Goal: Task Accomplishment & Management: Manage account settings

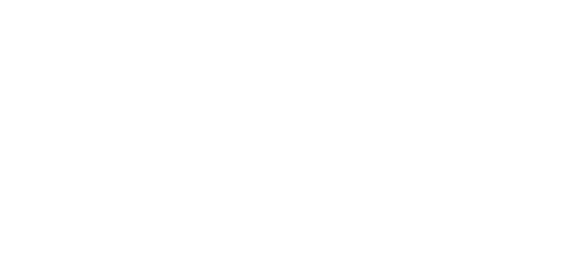
drag, startPoint x: 0, startPoint y: 0, endPoint x: 296, endPoint y: 39, distance: 298.3
click at [295, 0] on html at bounding box center [288, 0] width 576 height 0
drag, startPoint x: 194, startPoint y: 32, endPoint x: 141, endPoint y: 27, distance: 53.4
click at [192, 0] on html at bounding box center [288, 0] width 576 height 0
click at [181, 0] on html at bounding box center [288, 0] width 576 height 0
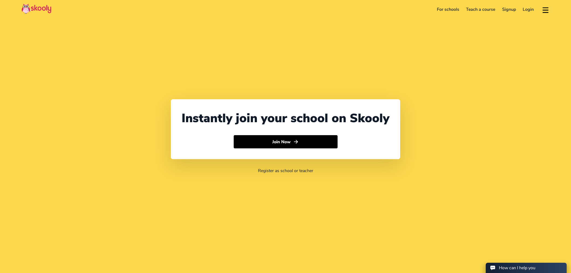
select select "65"
select select "[GEOGRAPHIC_DATA]"
select select "[GEOGRAPHIC_DATA]/[GEOGRAPHIC_DATA]"
click at [525, 9] on link "Login" at bounding box center [529, 9] width 18 height 9
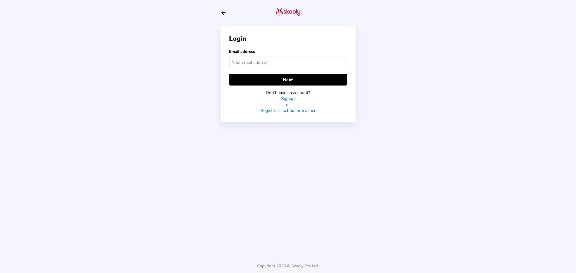
click at [278, 61] on input "text" at bounding box center [288, 63] width 118 height 12
type input "[EMAIL_ADDRESS][DOMAIN_NAME]"
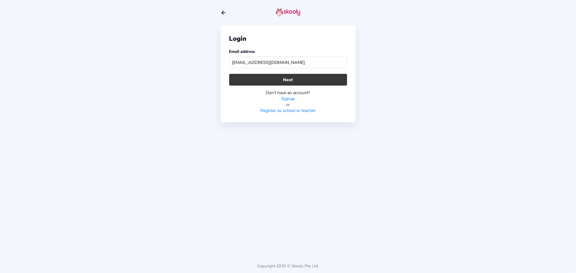
click at [261, 82] on button "Next" at bounding box center [288, 80] width 118 height 12
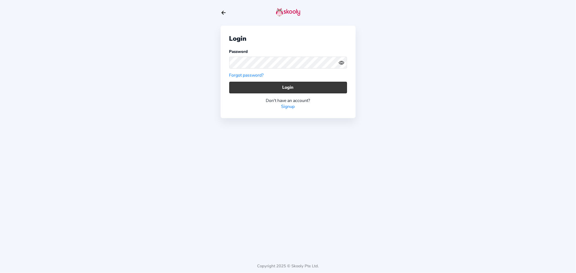
click at [265, 88] on button "Login" at bounding box center [288, 88] width 118 height 12
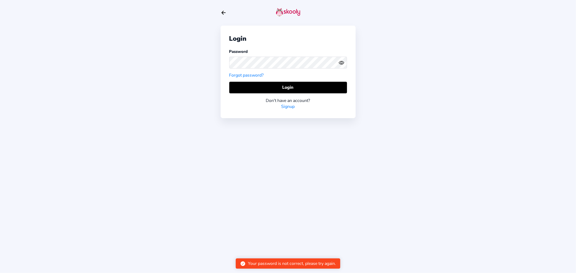
drag, startPoint x: 344, startPoint y: 63, endPoint x: 338, endPoint y: 61, distance: 6.2
click at [344, 63] on button at bounding box center [342, 63] width 8 height 6
click at [217, 60] on div "Login Password Forgot password? Login Don't have an account? Signup Copyright 2…" at bounding box center [288, 136] width 576 height 273
drag, startPoint x: 268, startPoint y: 47, endPoint x: 269, endPoint y: 52, distance: 5.0
click at [269, 47] on div "Login Password Forgot password? Login Don't have an account? Signup" at bounding box center [287, 72] width 135 height 92
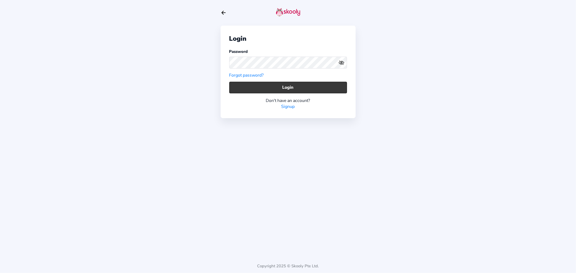
click at [264, 83] on button "Login" at bounding box center [288, 88] width 118 height 12
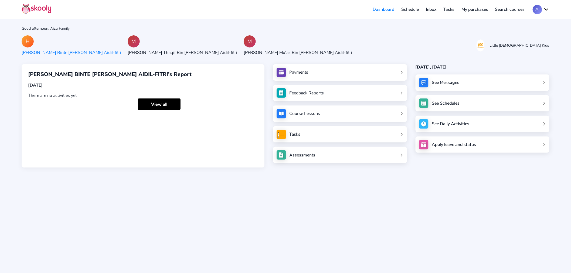
click at [131, 50] on div "[PERSON_NAME] Thaqif Bin [PERSON_NAME] Aidil-fitri" at bounding box center [183, 53] width 110 height 6
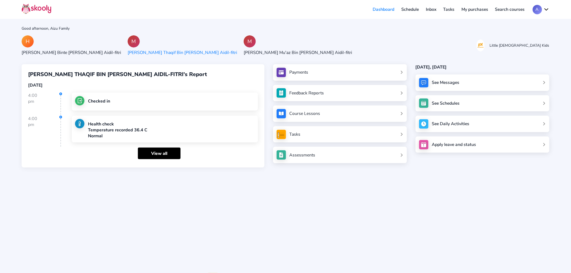
click at [244, 49] on div "M [PERSON_NAME] Mu'az Bin [PERSON_NAME] Aidil-fitri" at bounding box center [298, 45] width 108 height 20
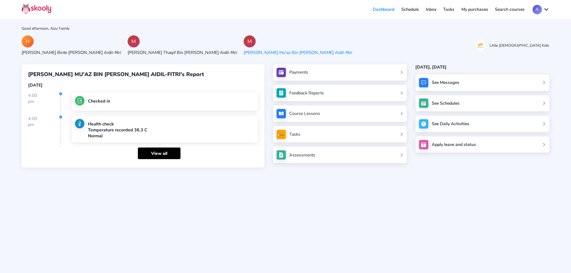
click at [326, 42] on div "H [PERSON_NAME] Binte [PERSON_NAME] Aidil-fitri M [PERSON_NAME] Thaqif Bin [PER…" at bounding box center [286, 45] width 528 height 20
